Goal: Information Seeking & Learning: Learn about a topic

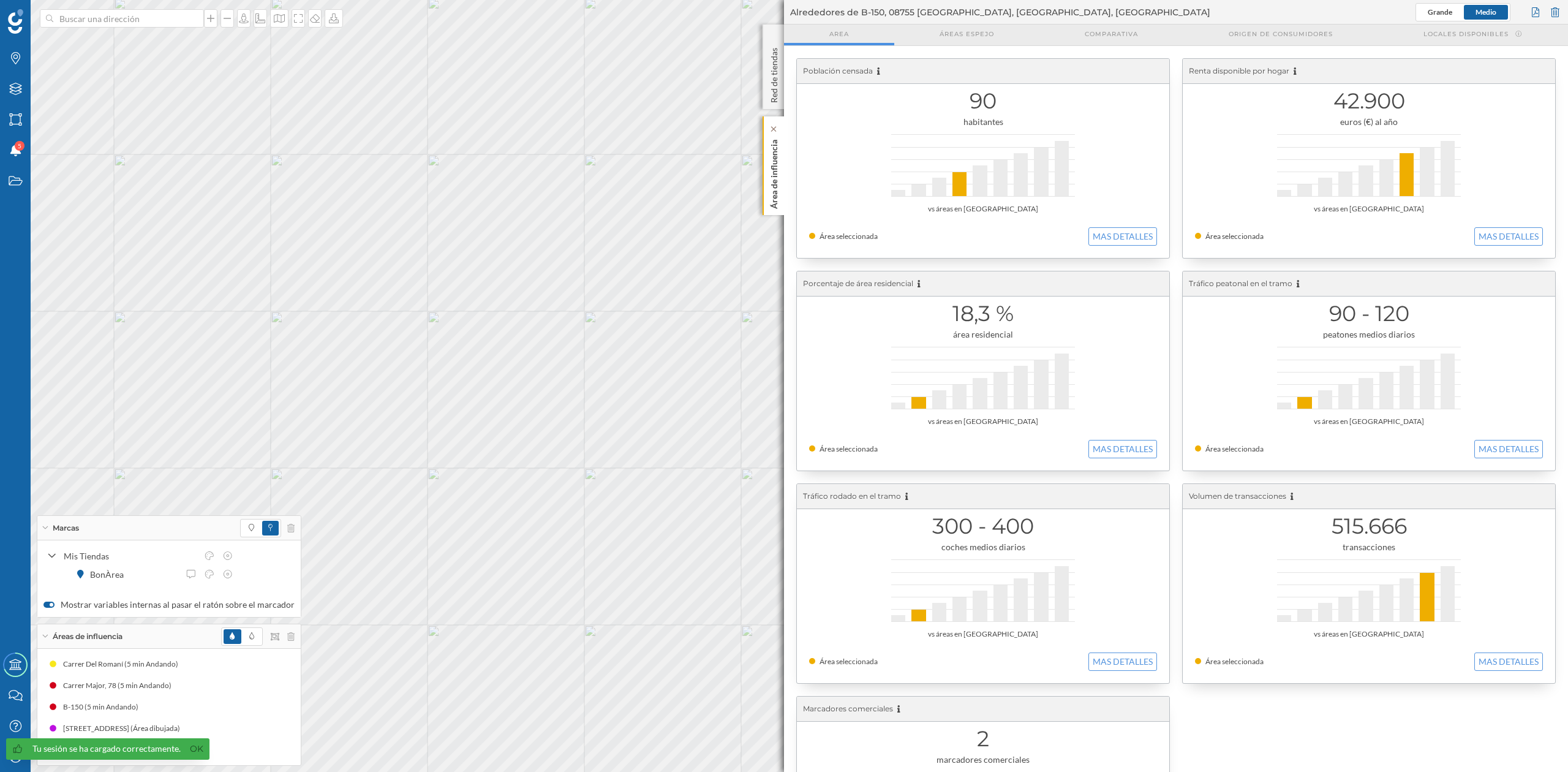
click at [771, 162] on p "Área de influencia" at bounding box center [774, 171] width 12 height 74
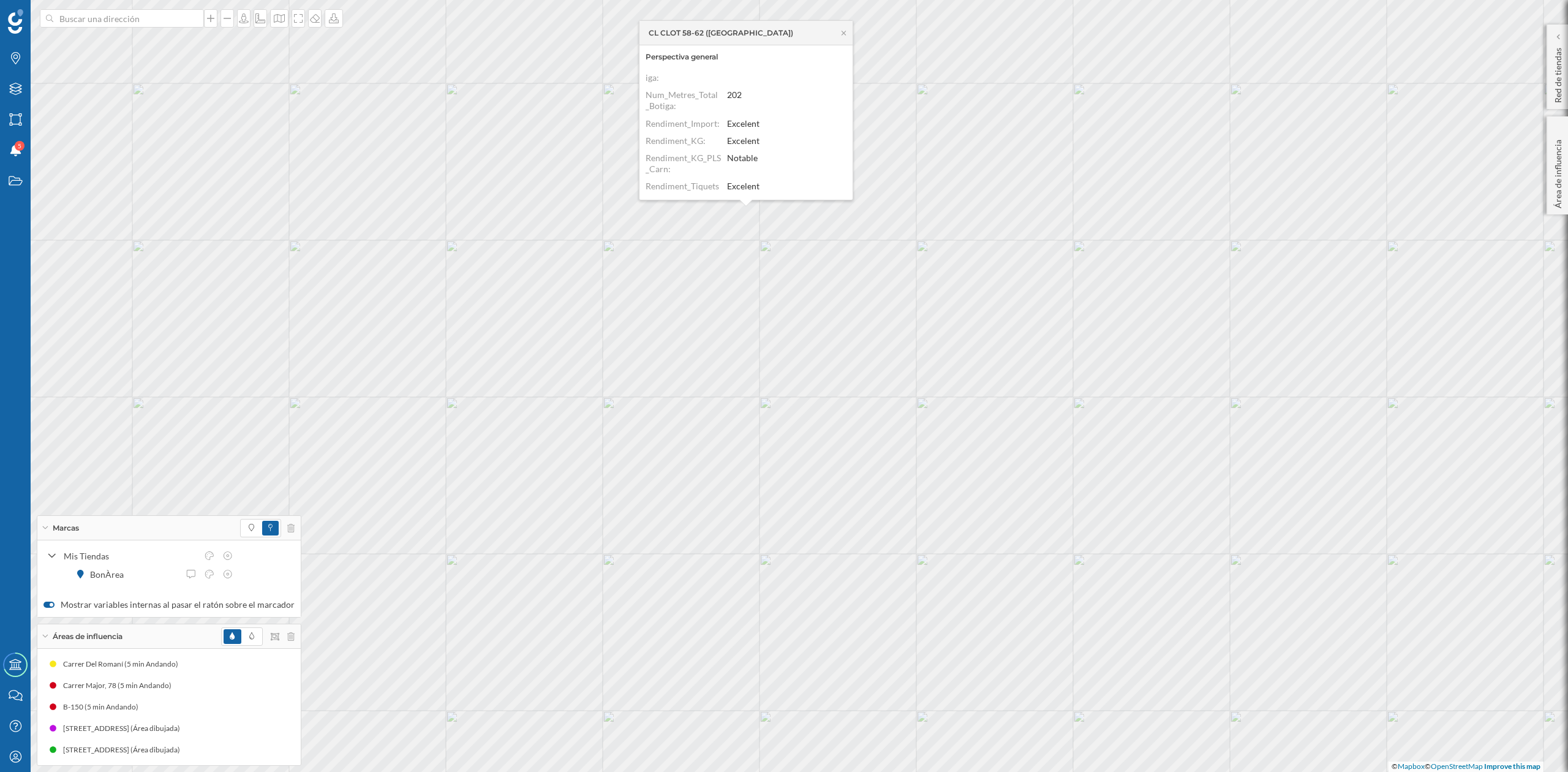
scroll to position [179, 0]
drag, startPoint x: 841, startPoint y: 161, endPoint x: 844, endPoint y: 143, distance: 18.2
click at [844, 143] on dl "ID: 065 Dirección: CL CLOT 58-62 ([GEOGRAPHIC_DATA]) Filtro ID: 065 Implantacio…" at bounding box center [746, 132] width 201 height 123
click at [846, 143] on dl "ID: 065 Dirección: CL CLOT 58-62 ([GEOGRAPHIC_DATA]) Filtro ID: 065 Implantacio…" at bounding box center [746, 132] width 201 height 123
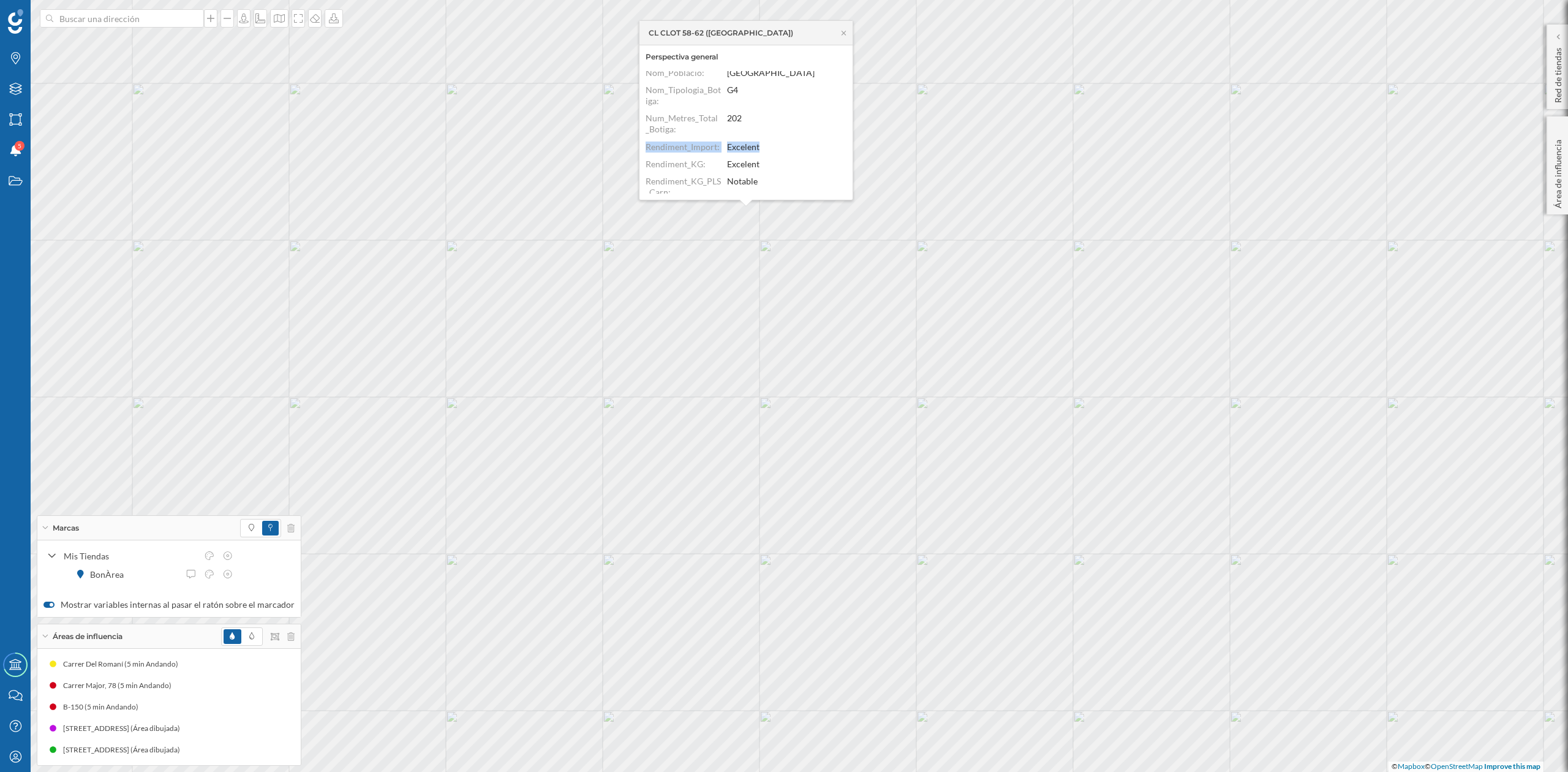
drag, startPoint x: 847, startPoint y: 142, endPoint x: 850, endPoint y: 130, distance: 12.4
click at [850, 130] on div "Perspectiva general ID: 065 Dirección: CL CLOT 58-62 ([GEOGRAPHIC_DATA]) Filtro…" at bounding box center [746, 122] width 213 height 154
drag, startPoint x: 846, startPoint y: 106, endPoint x: 841, endPoint y: 131, distance: 25.5
click at [841, 131] on dl "ID: 065 Dirección: CL CLOT 58-62 ([GEOGRAPHIC_DATA]) Filtro ID: 065 Implantacio…" at bounding box center [746, 132] width 201 height 123
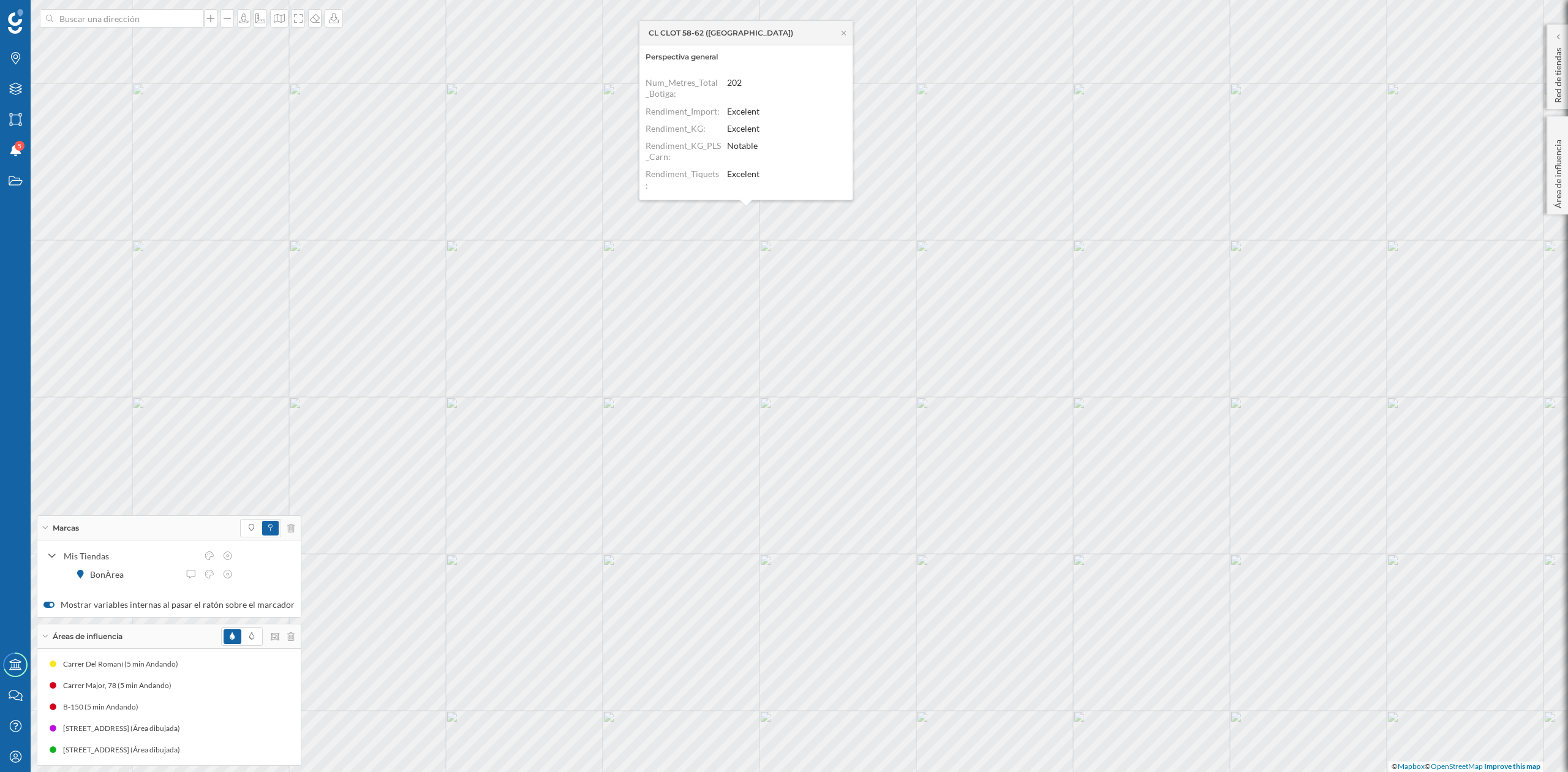
scroll to position [179, 0]
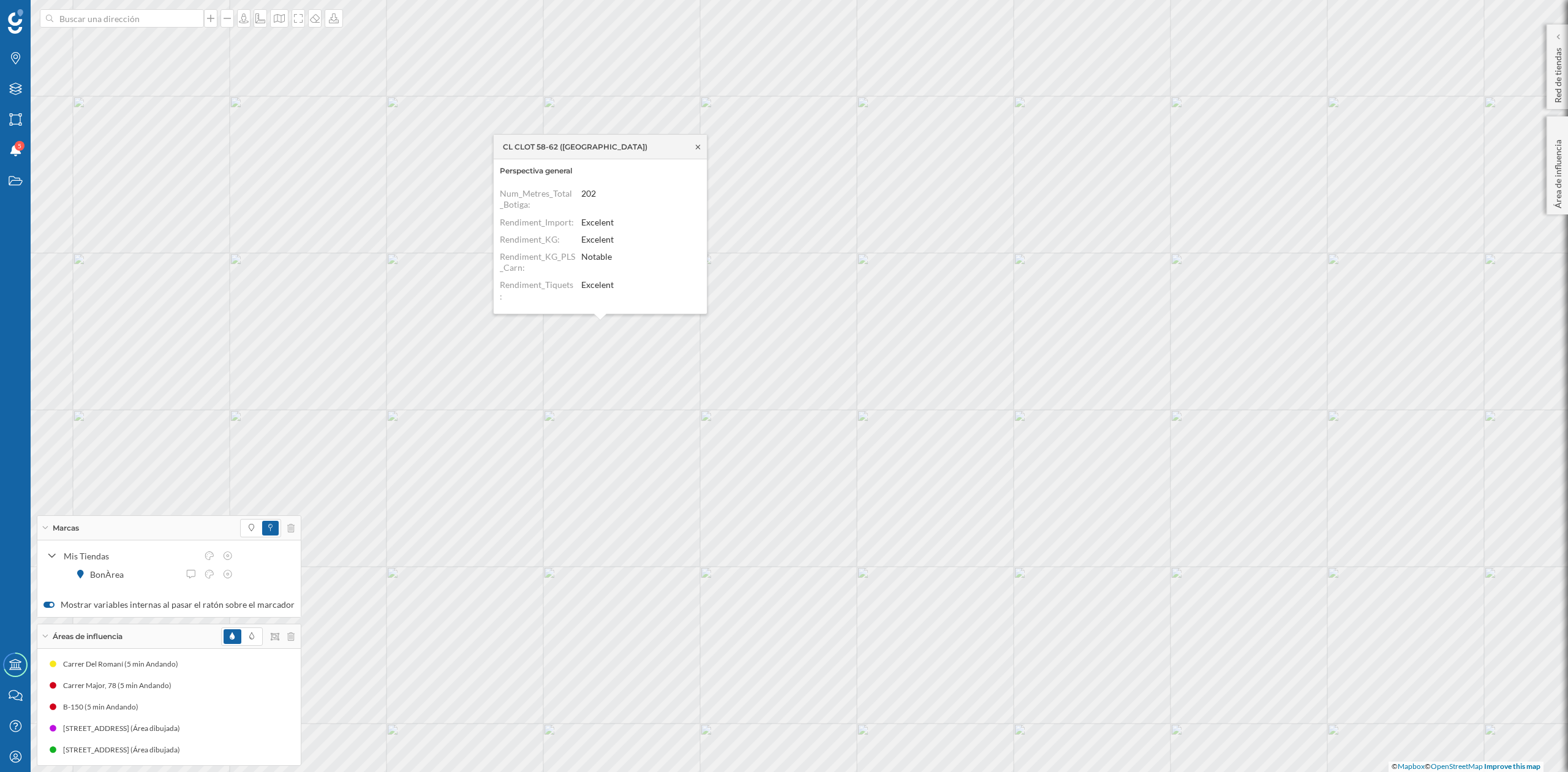
click at [700, 148] on icon at bounding box center [698, 146] width 9 height 7
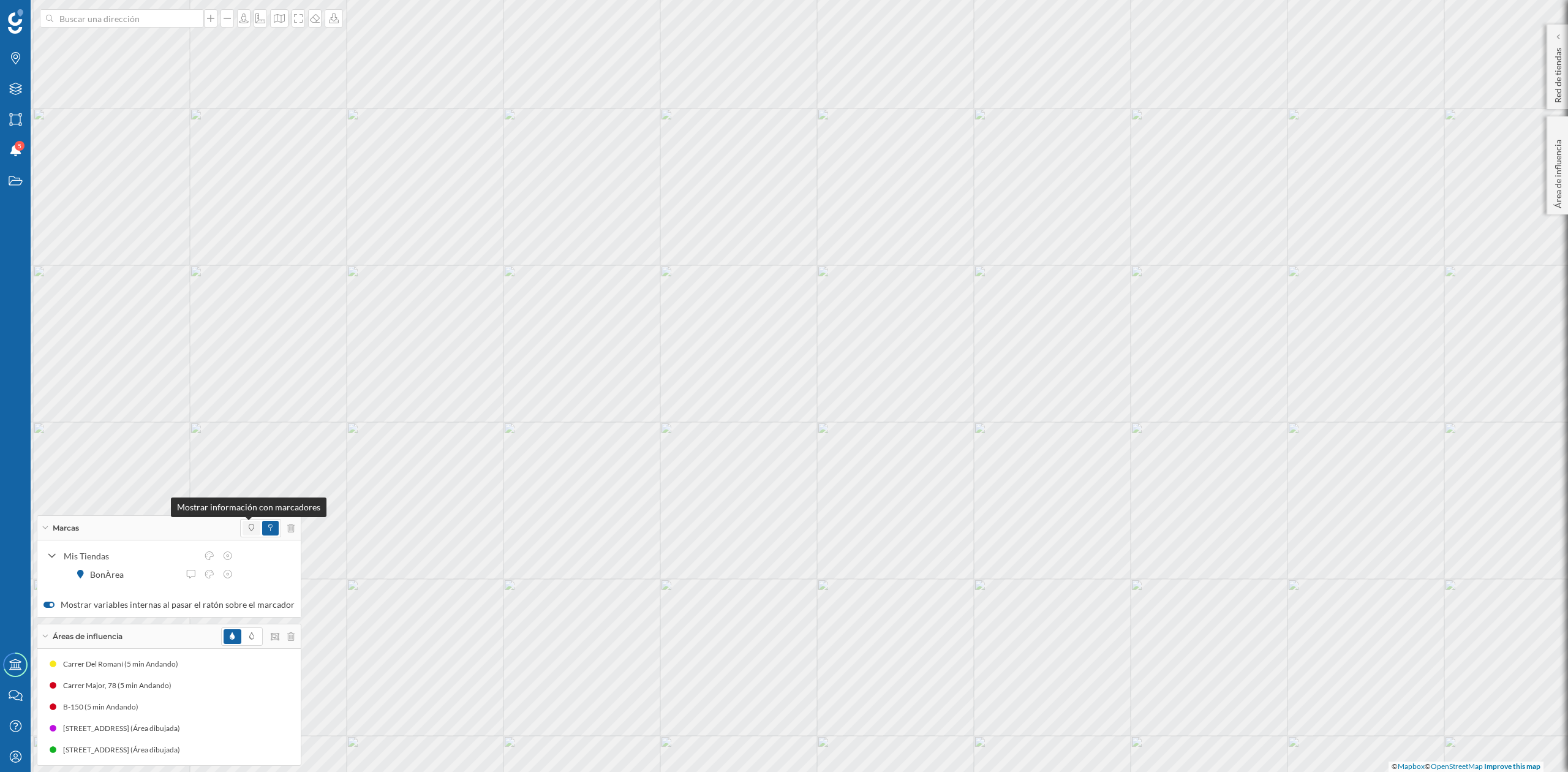
click at [249, 527] on icon at bounding box center [251, 527] width 5 height 7
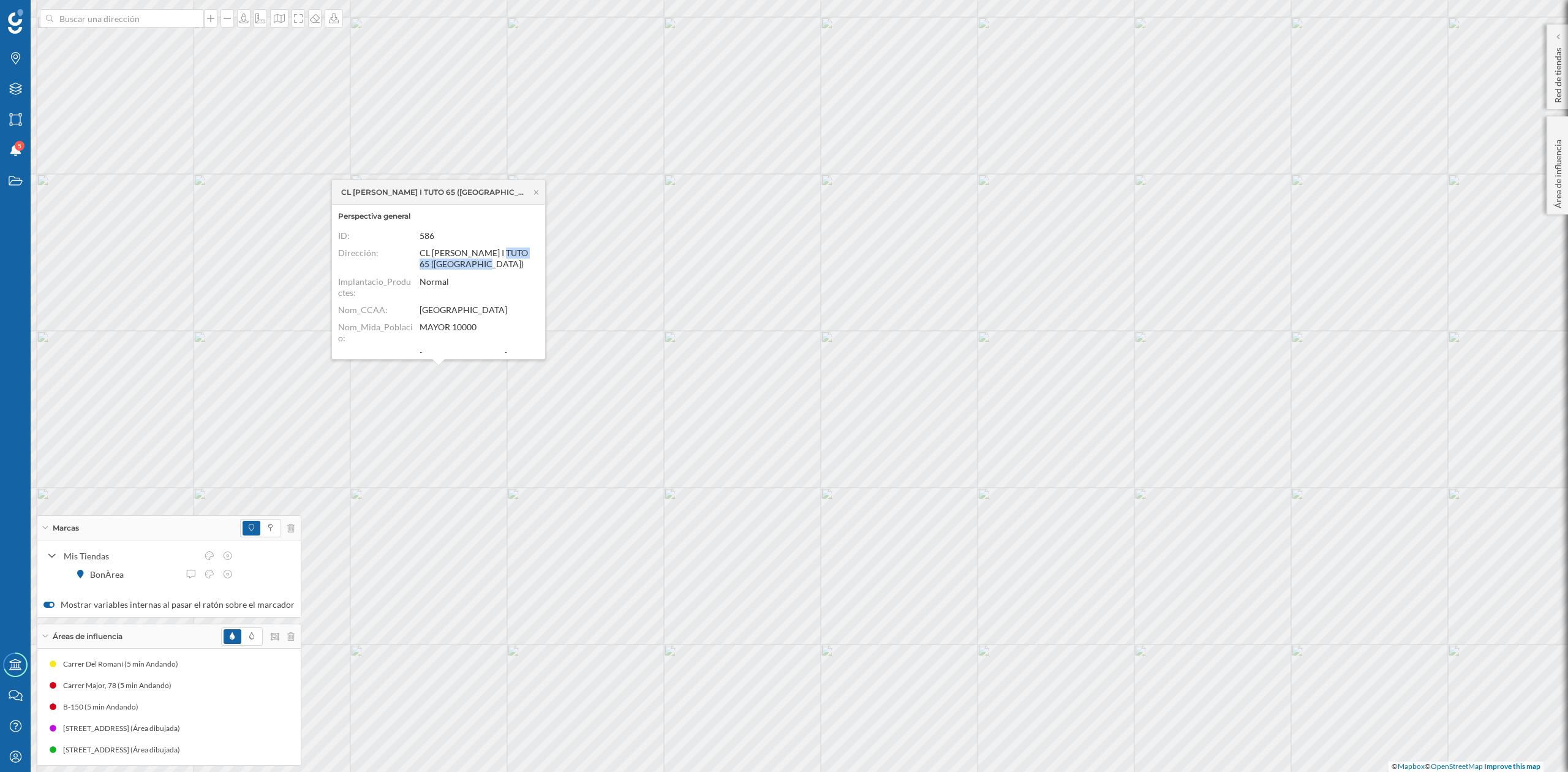
drag, startPoint x: 538, startPoint y: 257, endPoint x: 536, endPoint y: 268, distance: 11.2
click at [536, 268] on dl "ID: 586 Dirección: [STREET_ADDRESS][PERSON_NAME] Implantacio_Productes: Normal …" at bounding box center [438, 291] width 201 height 123
click at [538, 192] on icon at bounding box center [536, 192] width 9 height 7
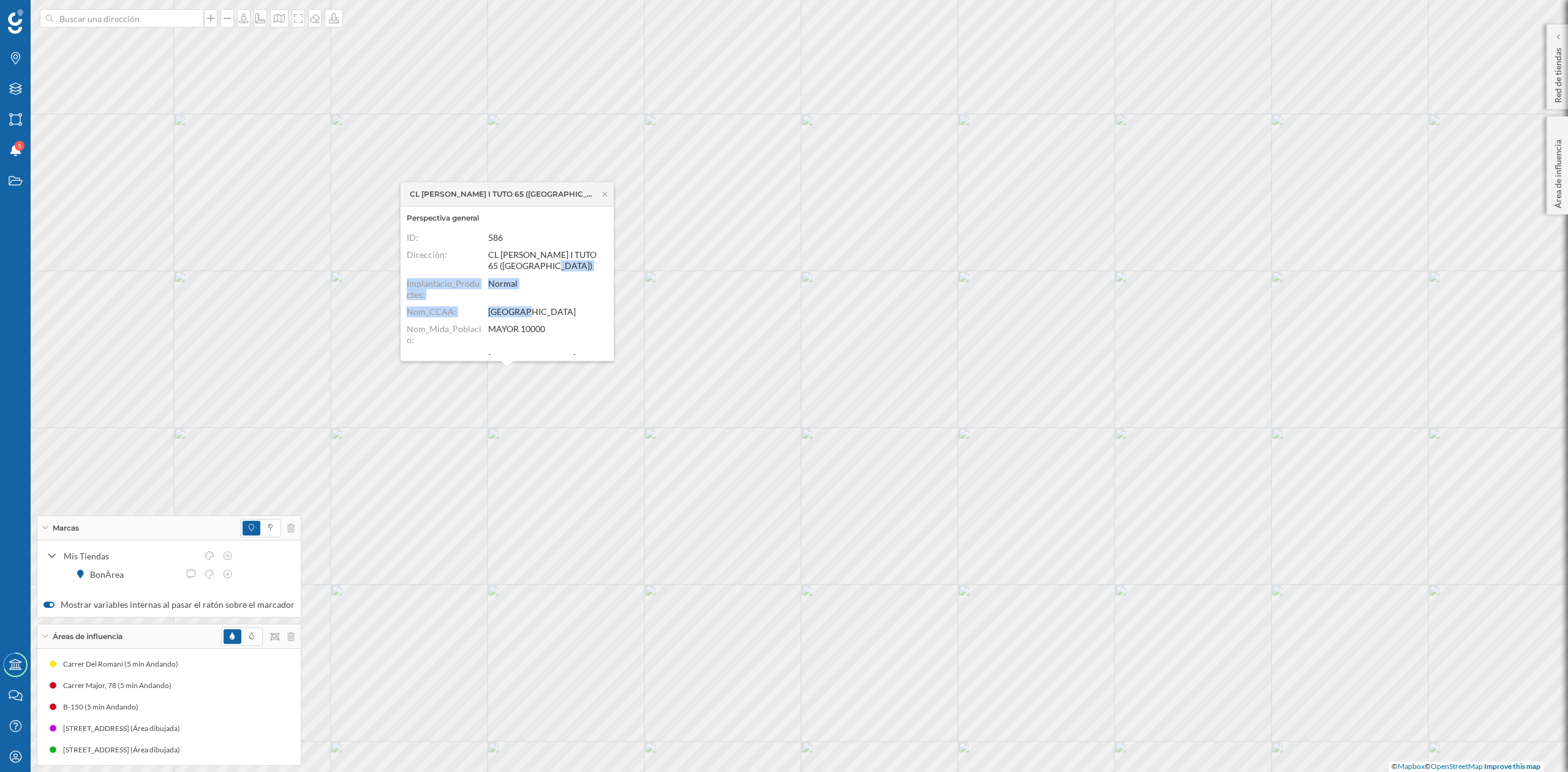
drag, startPoint x: 606, startPoint y: 272, endPoint x: 603, endPoint y: 310, distance: 38.1
click at [603, 310] on div "Perspectiva general ID: 586 Dirección: [STREET_ADDRESS] Implantacio_Productes: …" at bounding box center [507, 283] width 213 height 154
drag, startPoint x: 608, startPoint y: 255, endPoint x: 598, endPoint y: 330, distance: 75.7
click at [598, 330] on div "Perspectiva general ID: 586 Dirección: [STREET_ADDRESS] Implantacio_Productes: …" at bounding box center [507, 283] width 213 height 154
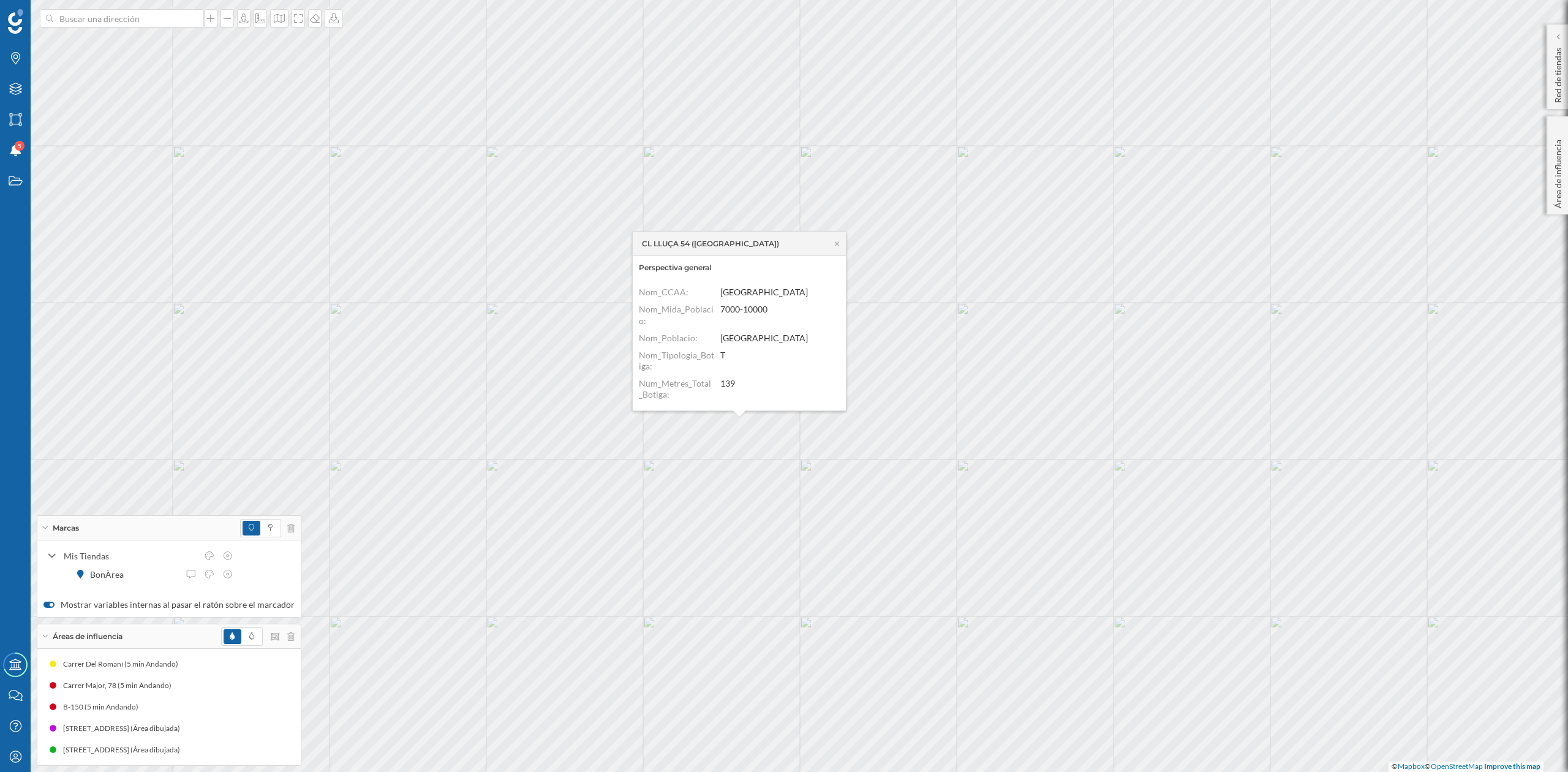
scroll to position [5, 0]
